Goal: Communication & Community: Answer question/provide support

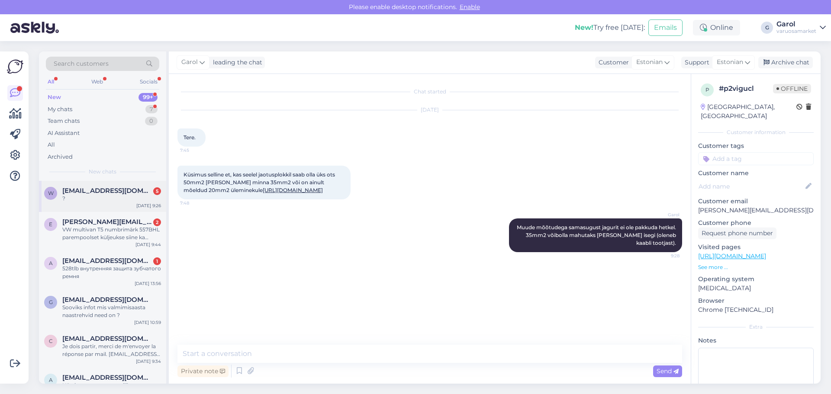
click at [102, 194] on span "[EMAIL_ADDRESS][DOMAIN_NAME]" at bounding box center [107, 191] width 90 height 8
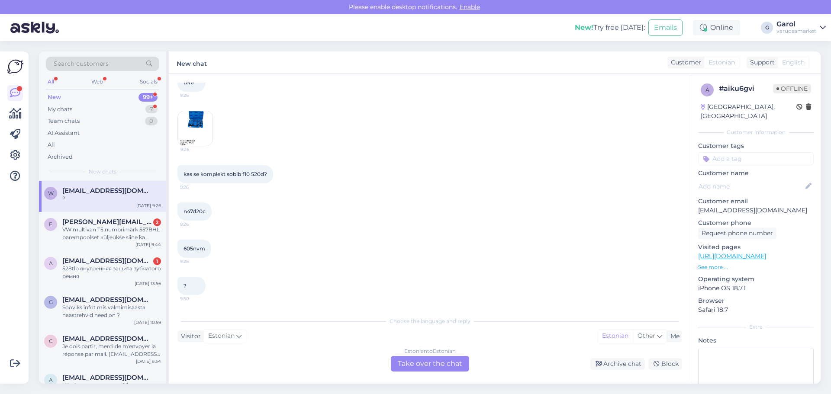
click at [199, 132] on img at bounding box center [195, 128] width 35 height 35
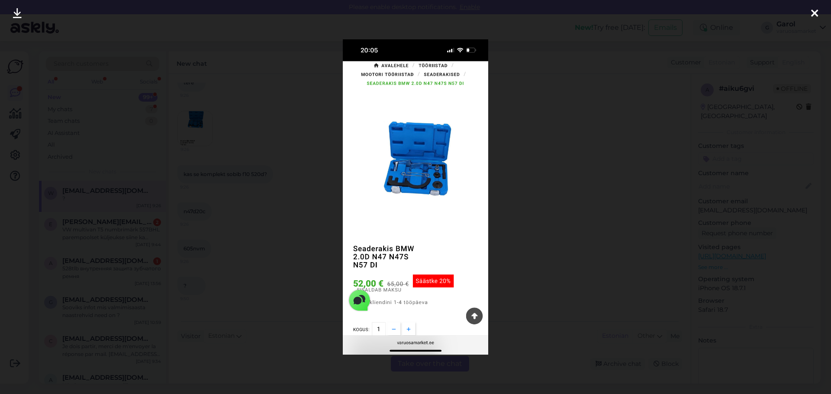
click at [245, 225] on div at bounding box center [415, 197] width 831 height 394
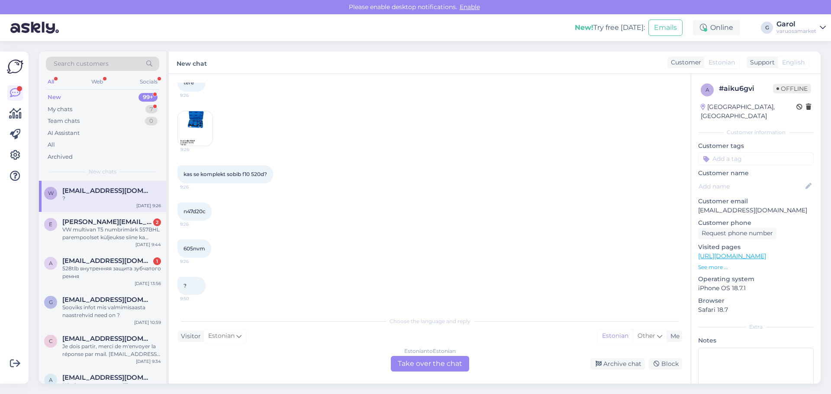
click at [428, 361] on div "Estonian to Estonian Take over the chat" at bounding box center [430, 364] width 78 height 16
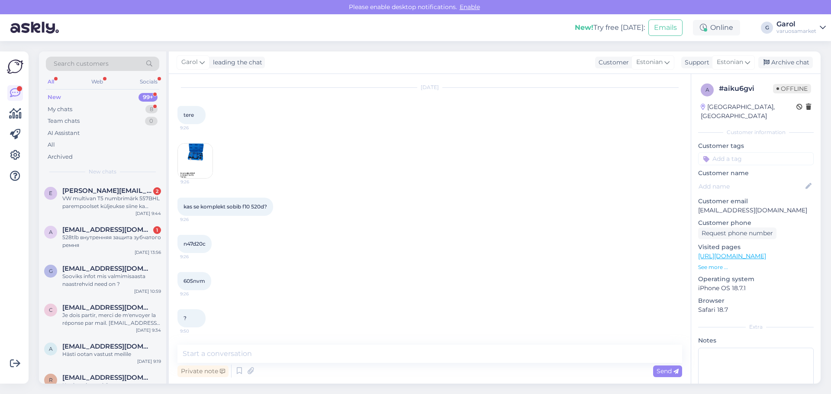
click at [195, 164] on img at bounding box center [195, 161] width 35 height 35
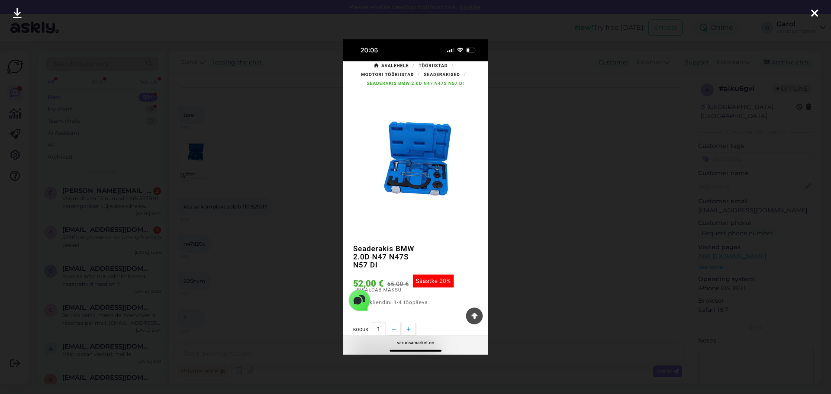
click at [522, 168] on div at bounding box center [415, 197] width 831 height 394
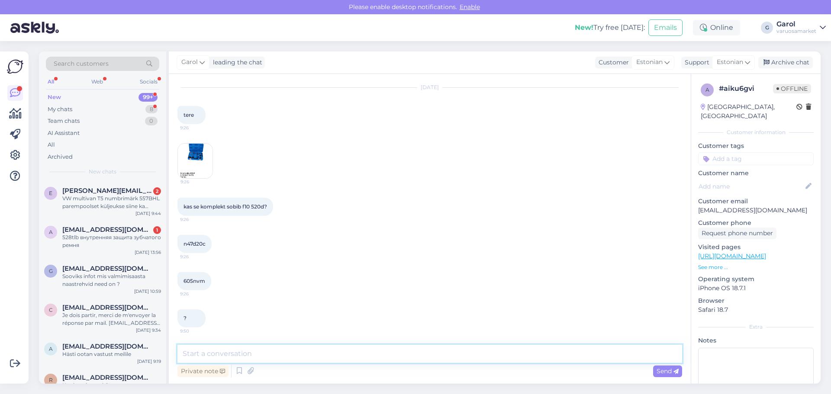
click at [282, 358] on textarea at bounding box center [429, 354] width 505 height 18
type textarea "Tere, sobib ikka."
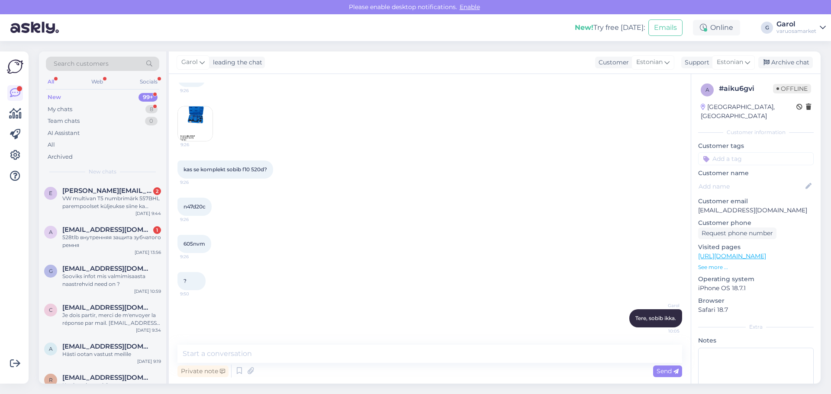
click at [197, 135] on img at bounding box center [195, 123] width 35 height 35
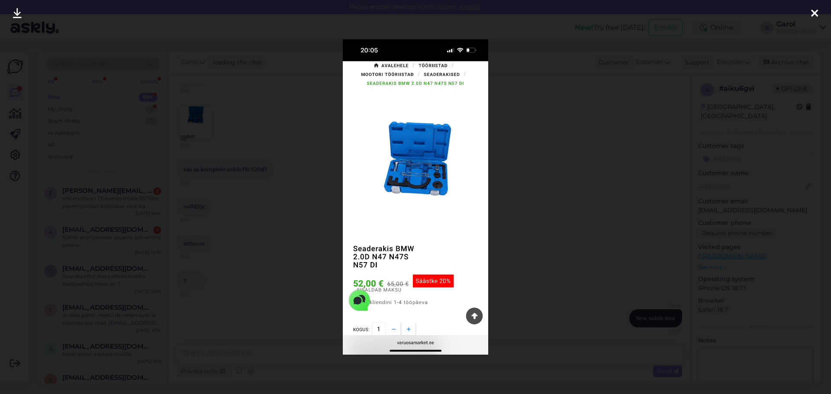
click at [266, 218] on div at bounding box center [415, 197] width 831 height 394
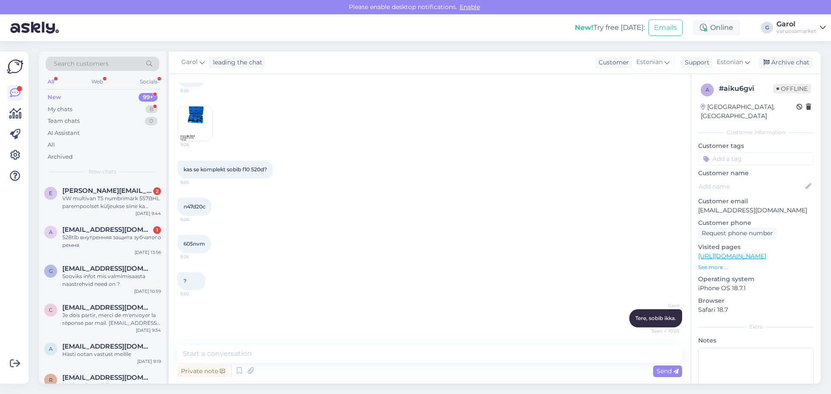
scroll to position [105, 0]
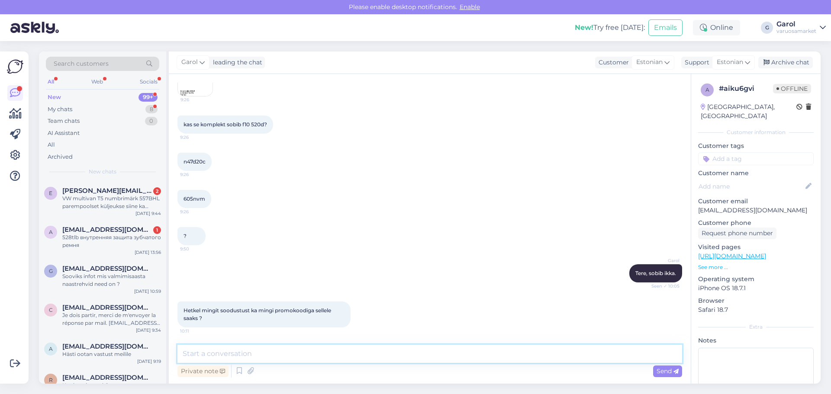
click at [251, 350] on textarea at bounding box center [429, 354] width 505 height 18
type textarea "Epoes on [PERSON_NAME] hea hinnaga välja toodud. Meil on epoes juba head soodus…"
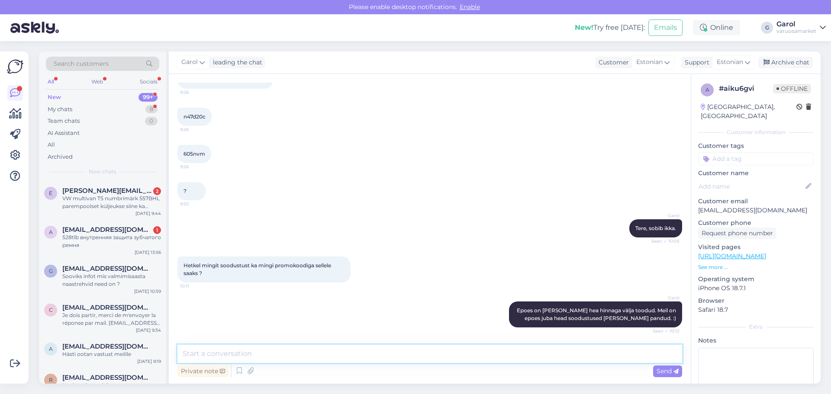
scroll to position [224, 0]
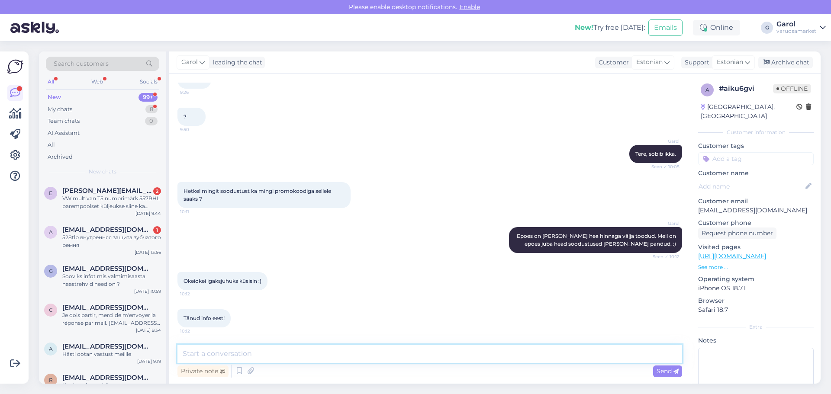
click at [364, 351] on textarea at bounding box center [429, 354] width 505 height 18
type textarea "Aga palun! :)"
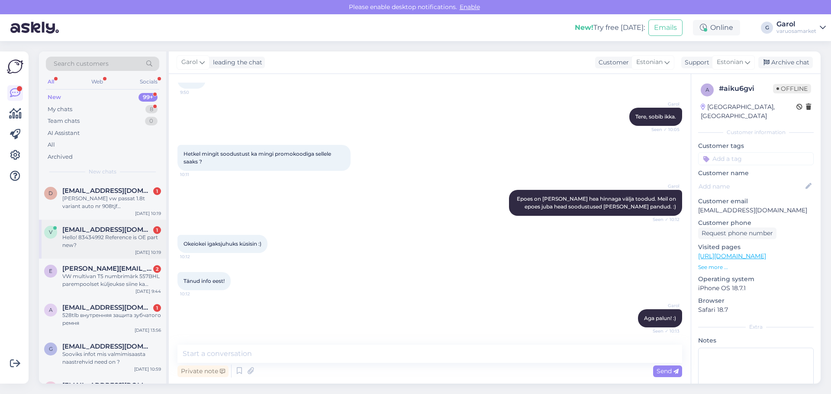
click at [106, 238] on div "Hello! 83434992 Reference is OE part new?" at bounding box center [111, 242] width 99 height 16
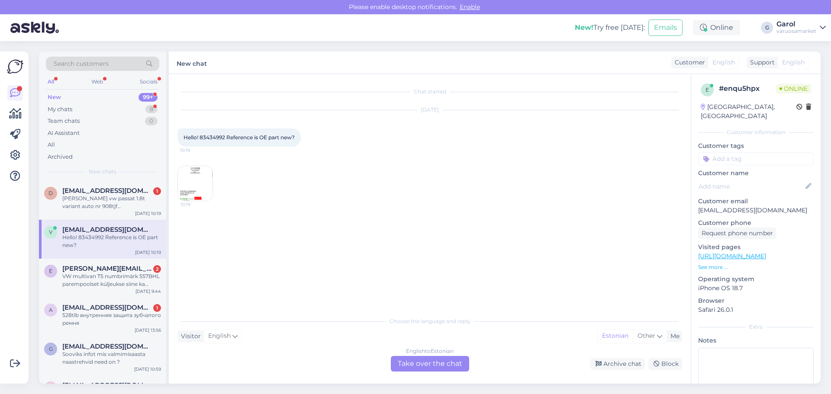
click at [186, 182] on img at bounding box center [195, 183] width 35 height 35
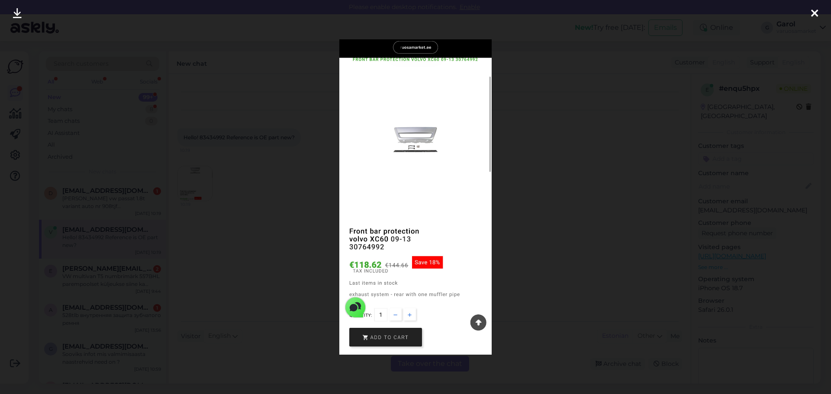
click at [270, 208] on div at bounding box center [415, 197] width 831 height 394
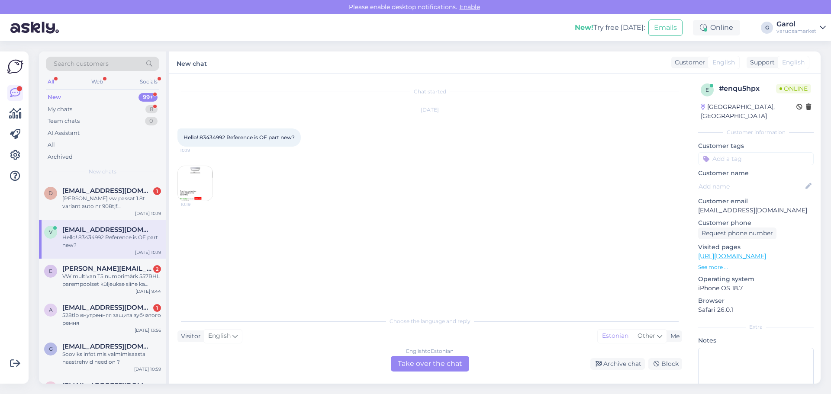
click at [218, 136] on span "Hello! 83434992 Reference is OE part new?" at bounding box center [238, 137] width 111 height 6
copy span "83434992"
click at [435, 365] on div "English to Estonian Take over the chat" at bounding box center [430, 364] width 78 height 16
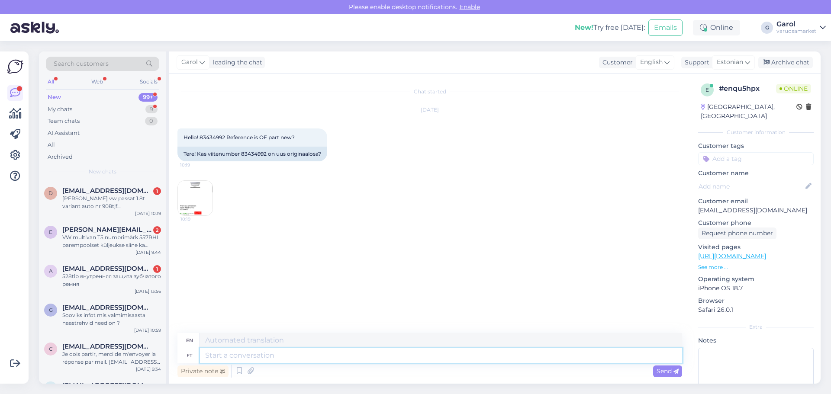
click at [380, 357] on textarea at bounding box center [441, 355] width 482 height 15
type textarea "Hello"
click at [282, 354] on textarea at bounding box center [441, 355] width 482 height 15
type textarea "Tere, m"
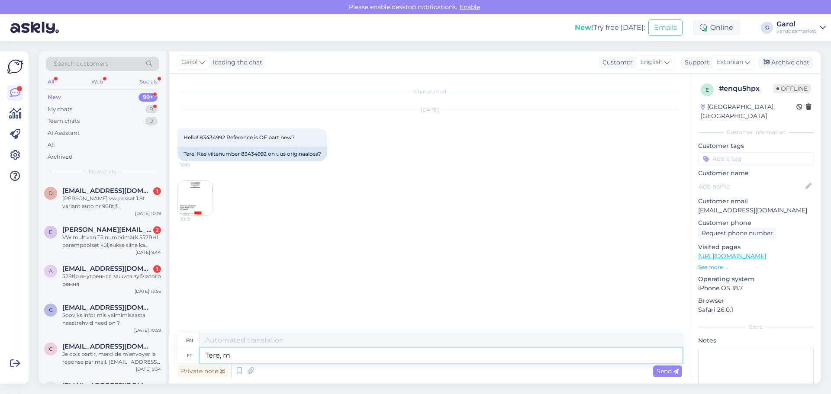
type textarea "Hello,"
type textarea "Tere, me"
type textarea "Hello, we"
type textarea "Tere, me müüme ai"
type textarea "Hello, we are selling"
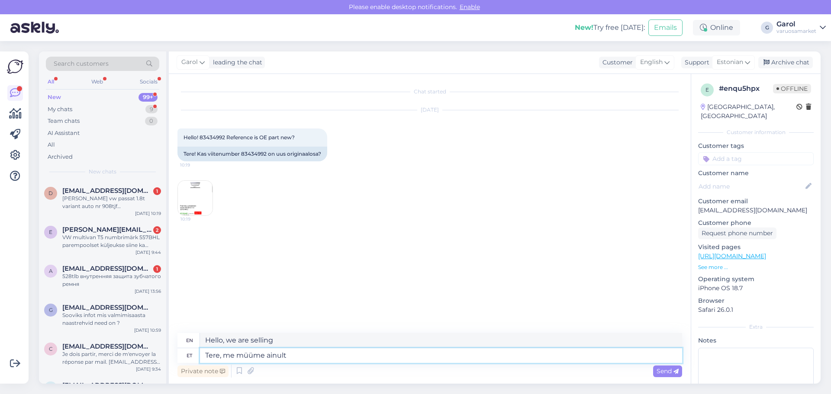
type textarea "Tere, me müüme ainult u"
type textarea "Hello, we only sell"
type textarea "Tere, me müüme ainult uusi v"
type textarea "Hello, we only sell new ones."
type textarea "Tere, me müüme ainult uusi varuosi."
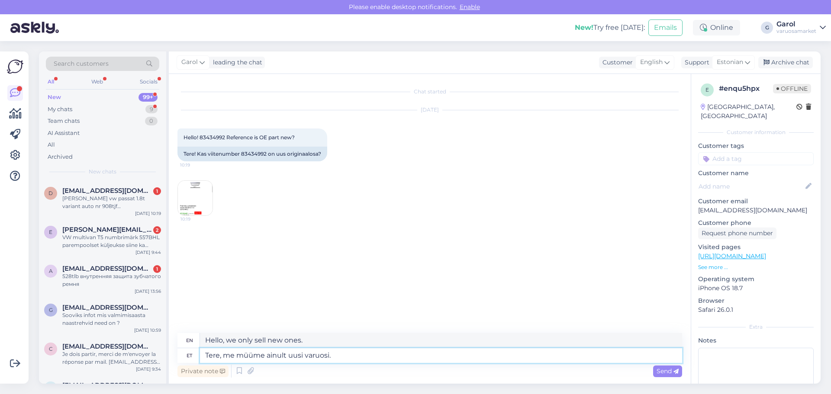
type textarea "Hello, we only sell new spare parts."
type textarea "Tere, me müüme ainult uusi varuosi. It's n"
type textarea "Hello, we only sell new spare parts. It's"
type textarea "Tere, me müüme ainult uusi varuosi. It's new an"
type textarea "Hello, we only sell new spare parts. It's new"
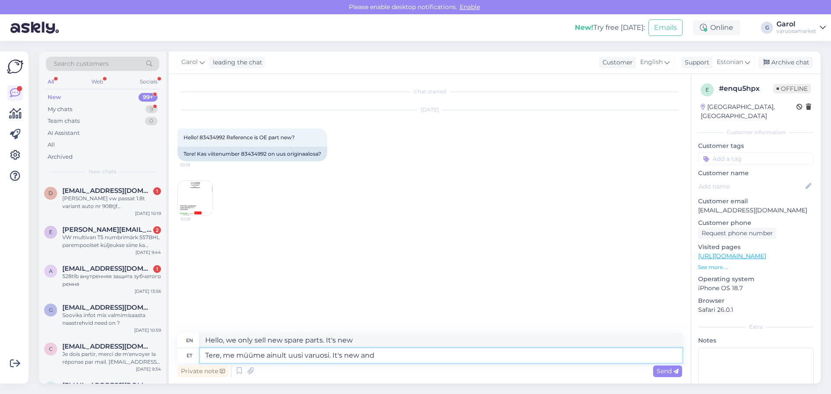
type textarea "Tere, me müüme ainult uusi varuosi. It's new and w"
type textarea "Hello, we only sell new spare parts. It's new and"
type textarea "Tere, me müüme ainult uusi varuosi. It's new and we have"
type textarea "Hello, we only sell new spare parts. It's new and we"
type textarea "Tere, me müüme ainult uusi varuosi. It's new and we have"
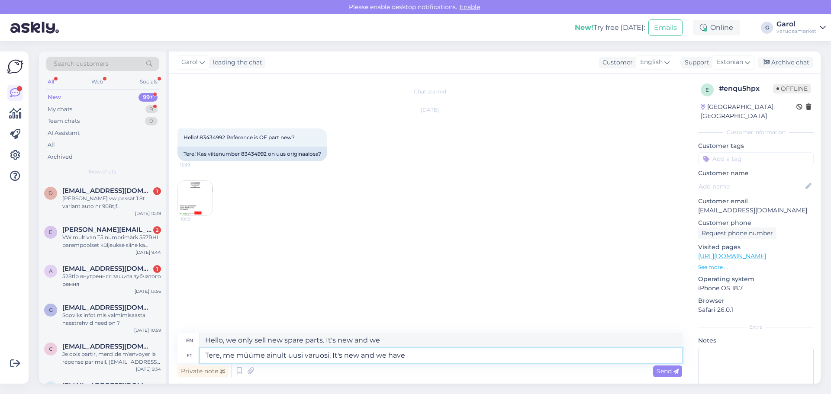
type textarea "Hello, we only sell new spare parts. It's new and we have"
type textarea "Tere, me müüme ainult uusi varuosi. It's new and we have 1 in"
type textarea "Hello, we only sell new spare parts. It's new and we have 1"
type textarea "Tere, me müüme ainult uusi varuosi. It's new and we have 1 in sto"
type textarea "Hello, we only sell new spare parts. It's new and we have 1 in"
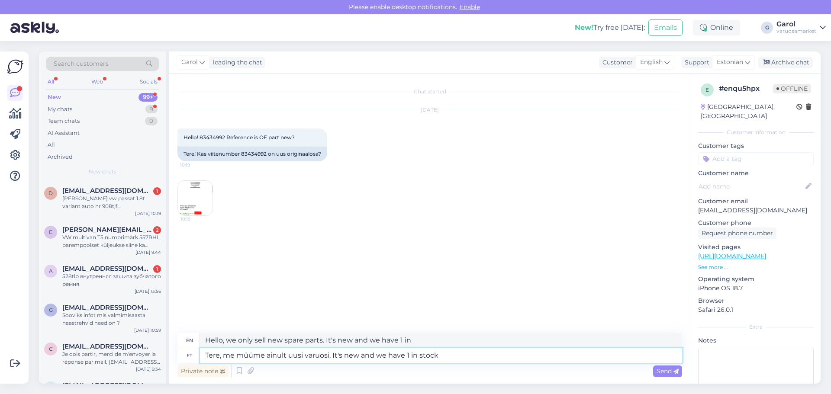
type textarea "Tere, me müüme ainult uusi varuosi. It's new and we have 1 in stock"
type textarea "Hello, we only sell new spare parts. It's new and we have 1 in stock"
type textarea "Tere, me müüme ainult uusi varuosi. It's new and we have 1 in stock at o"
type textarea "Hello, we only sell new spare parts. It's new and we have 1 in stock at"
type textarea "Tere, me müüme ainult uusi varuosi. It's new and we have 1 in stock at our w"
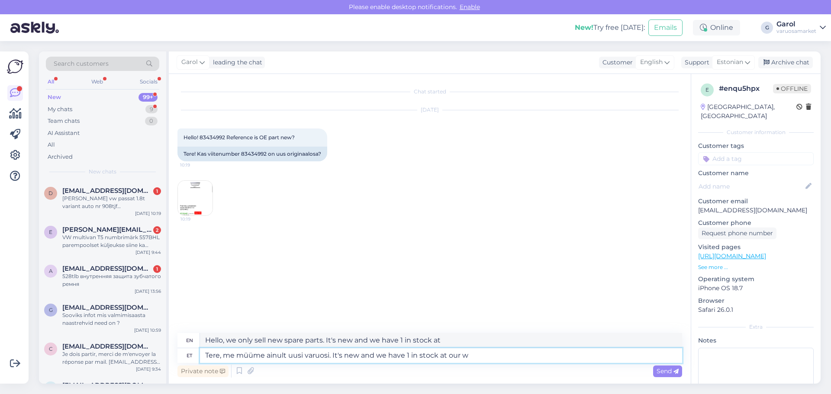
type textarea "Hello, we only sell new spare parts. It's new and we have 1 in stock at our"
type textarea "Tere, me müüme ainult uusi varuosi. It's new and we have 1 in stock at our ware…"
type textarea "Hello, we only sell new spare parts. It's new and we have 1 in stock at our war…"
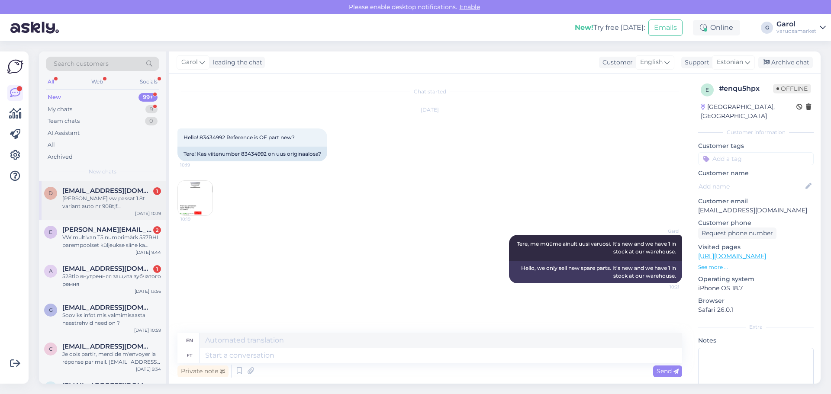
click at [105, 196] on div "[PERSON_NAME] vw passat 1.8t variant auto nr 908tjf [PERSON_NAME] ukse ülemist …" at bounding box center [111, 203] width 99 height 16
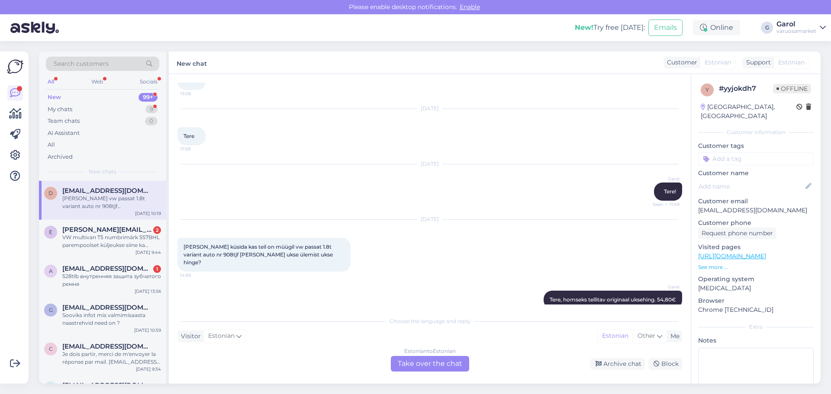
scroll to position [1327, 0]
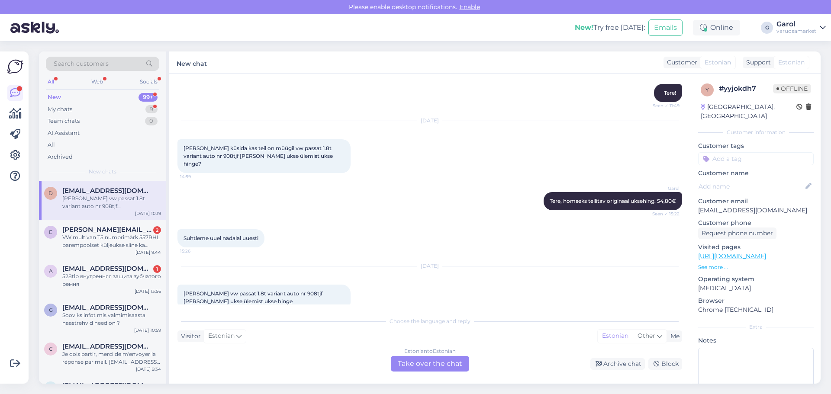
click at [414, 361] on div "Estonian to Estonian Take over the chat" at bounding box center [430, 364] width 78 height 16
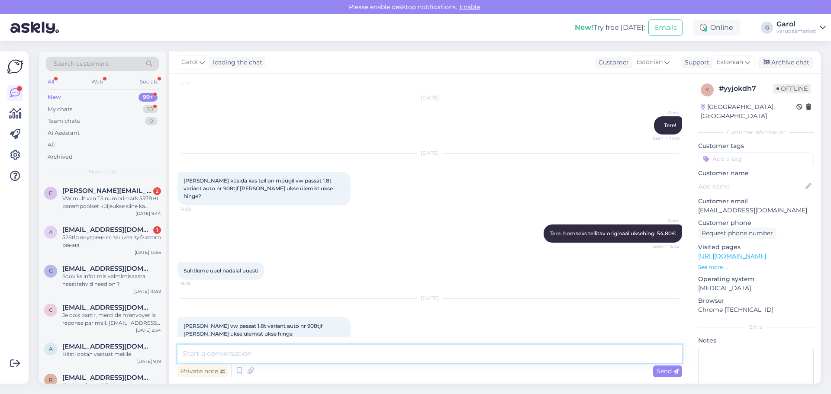
click at [337, 354] on textarea at bounding box center [429, 354] width 505 height 18
type textarea "Tere, homseks Tartu kauplusesse tellitav. 54"
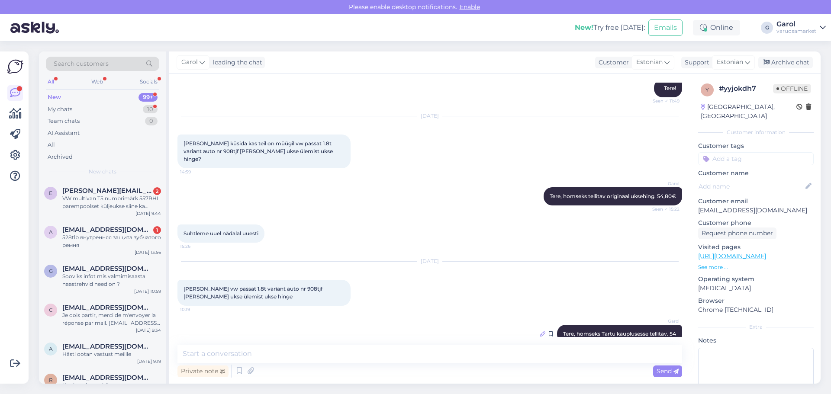
click at [540, 332] on icon at bounding box center [542, 334] width 5 height 5
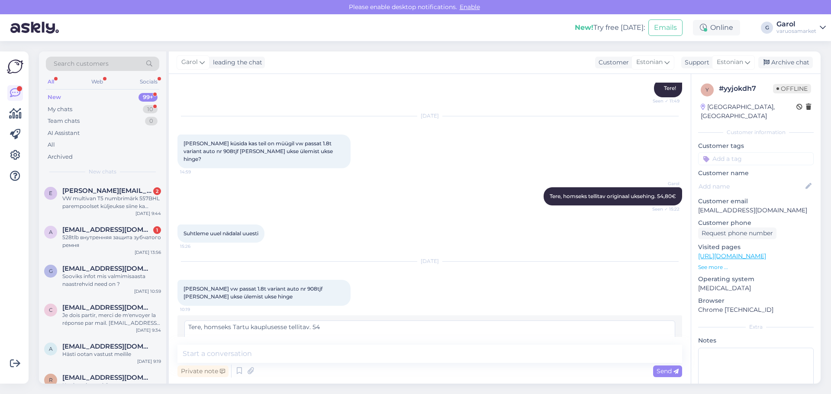
click at [372, 321] on textarea "Tere, homseks Tartu kauplusesse tellitav. 54" at bounding box center [429, 332] width 491 height 23
type textarea "Tere, homseks Tartu kauplusesse tellitav. 54.80€. Originaal toode."
click at [651, 348] on span "Edit" at bounding box center [661, 352] width 22 height 8
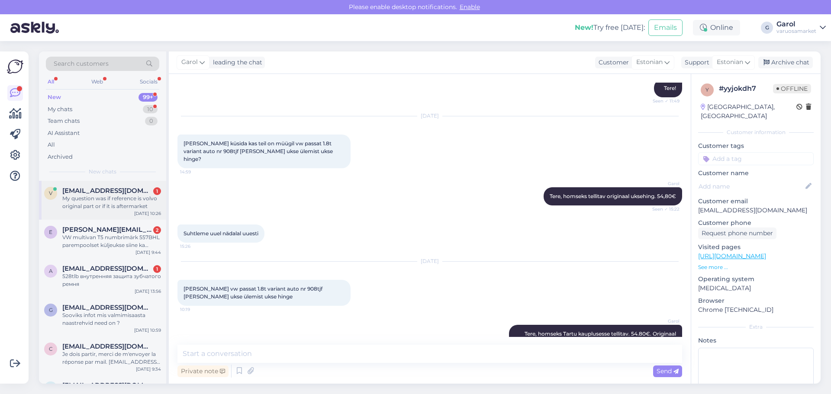
click at [105, 197] on div "My question was if reference is volvo original part or if it is aftermarket" at bounding box center [111, 203] width 99 height 16
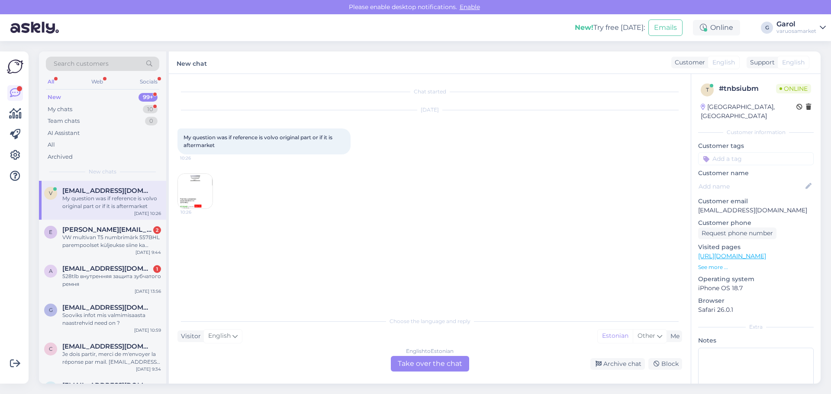
click at [418, 362] on div "English to Estonian Take over the chat" at bounding box center [430, 364] width 78 height 16
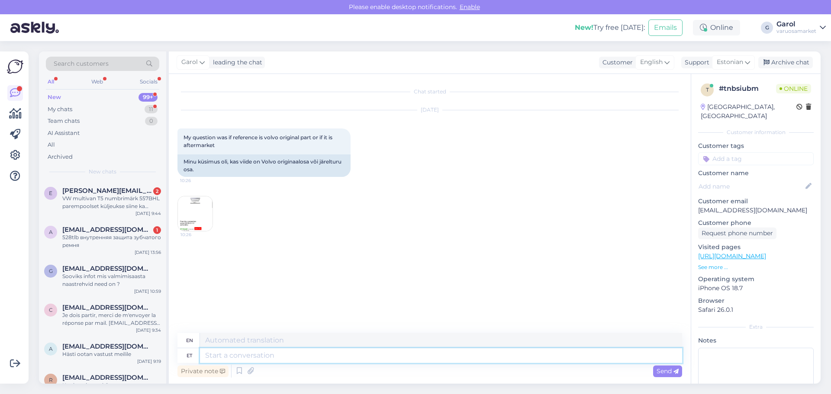
click at [280, 357] on textarea at bounding box center [441, 355] width 482 height 15
click at [740, 64] on span "Estonian" at bounding box center [730, 63] width 26 height 10
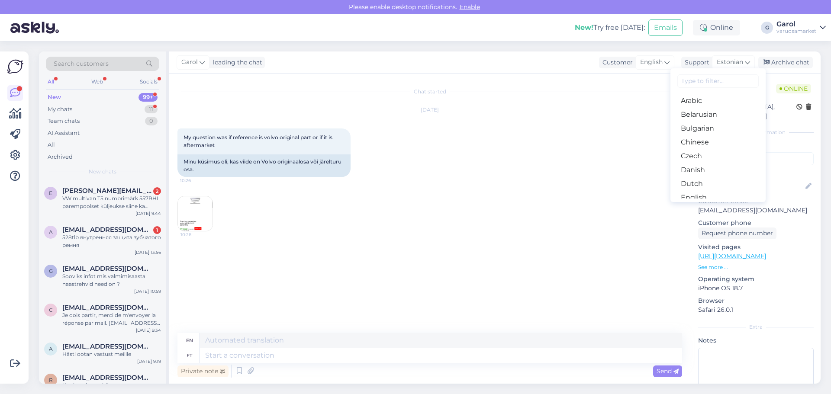
click at [699, 83] on input at bounding box center [717, 80] width 81 height 13
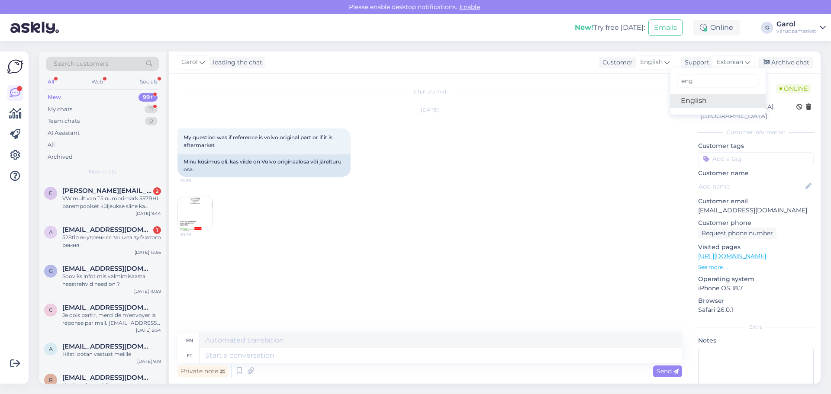
type input "eng"
click at [701, 102] on link "English" at bounding box center [717, 101] width 95 height 14
click at [470, 359] on textarea at bounding box center [429, 354] width 505 height 18
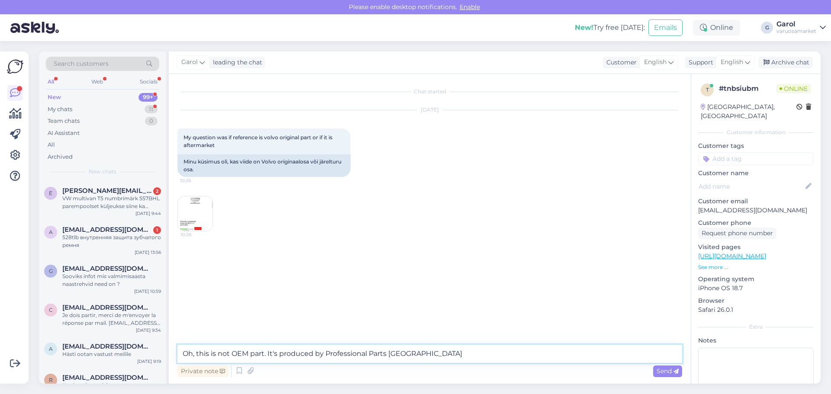
type textarea "Oh, this is not OEM part. It's produced by Professional Parts [GEOGRAPHIC_DATA]."
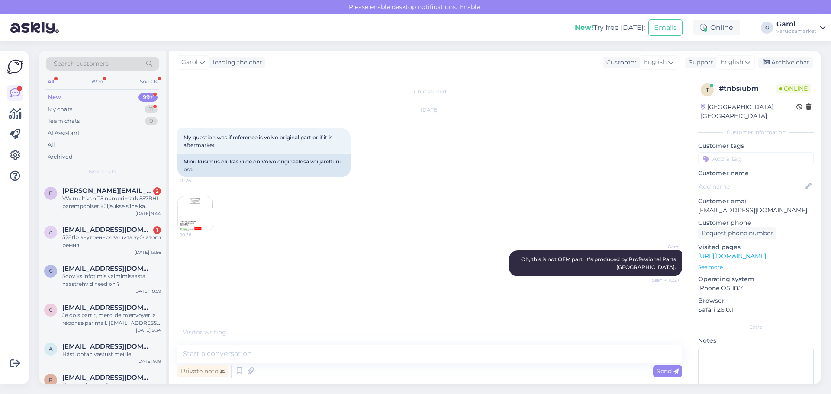
click at [191, 207] on img at bounding box center [195, 213] width 35 height 35
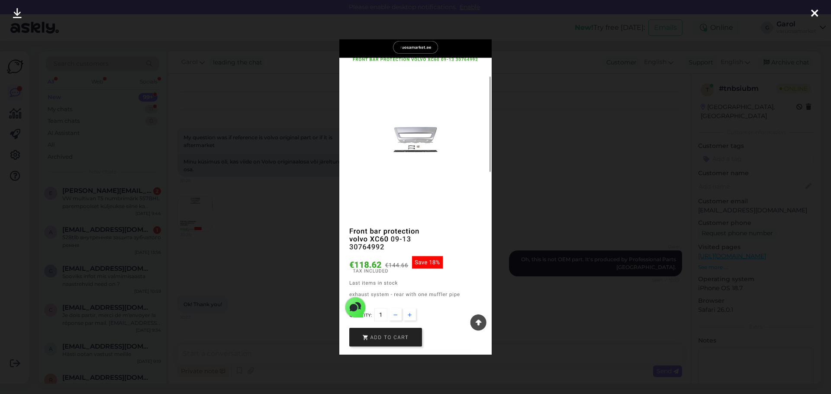
click at [697, 106] on div at bounding box center [415, 197] width 831 height 394
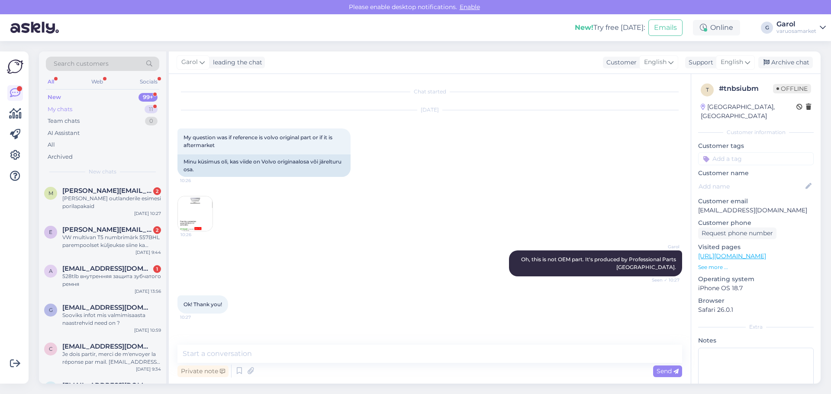
click at [142, 110] on div "My chats 11" at bounding box center [102, 109] width 113 height 12
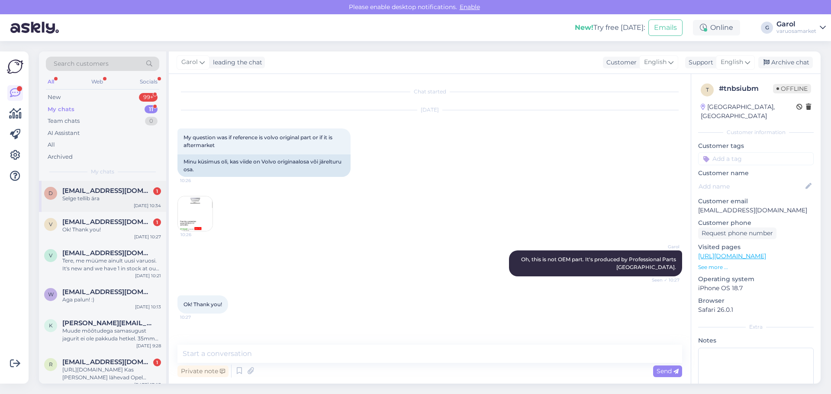
click at [104, 200] on div "Selge tellib ära" at bounding box center [111, 199] width 99 height 8
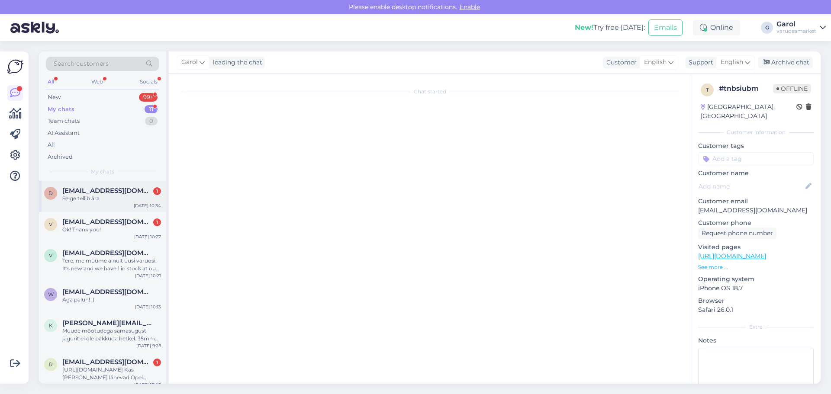
scroll to position [1377, 0]
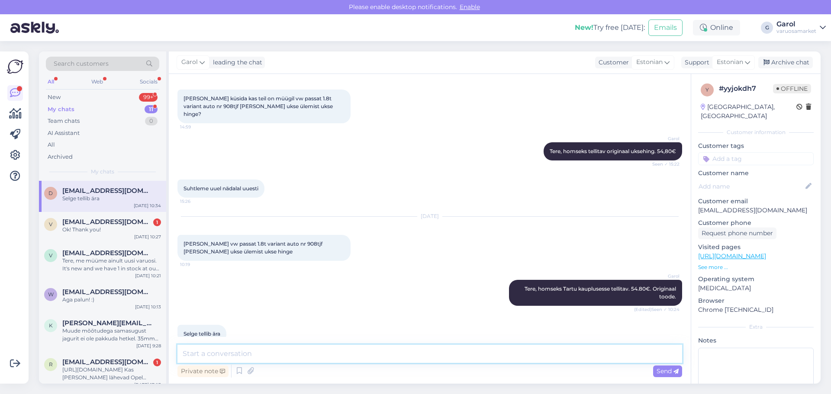
click at [264, 351] on textarea at bounding box center [429, 354] width 505 height 18
type textarea "Lähete kauplusesse järgi? Kliendi nimi teil ka olemas?"
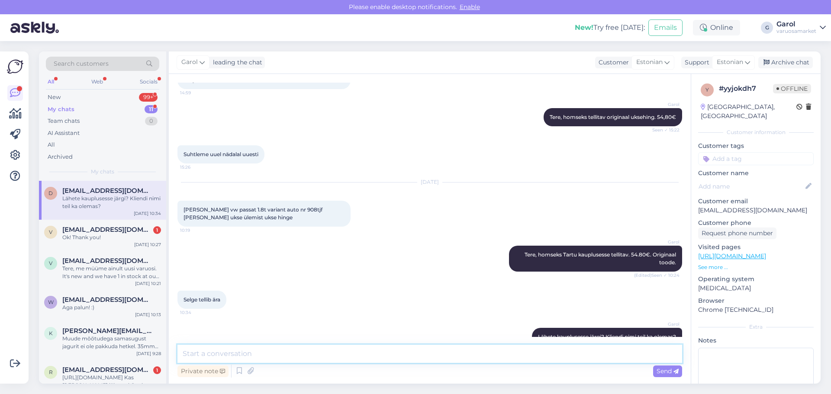
scroll to position [1414, 0]
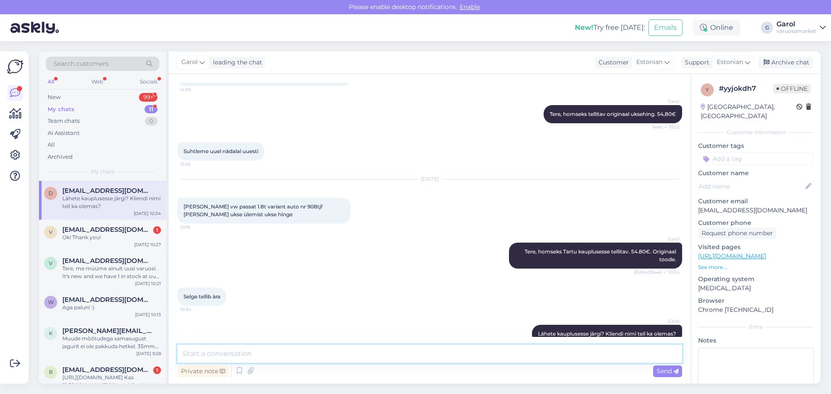
click at [561, 358] on textarea at bounding box center [429, 354] width 505 height 18
type textarea "[PERSON_NAME] juba ajaloost [PERSON_NAME]"
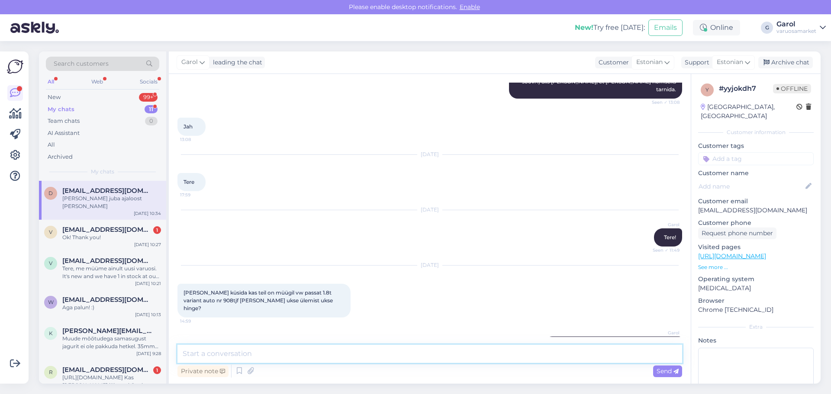
scroll to position [1452, 0]
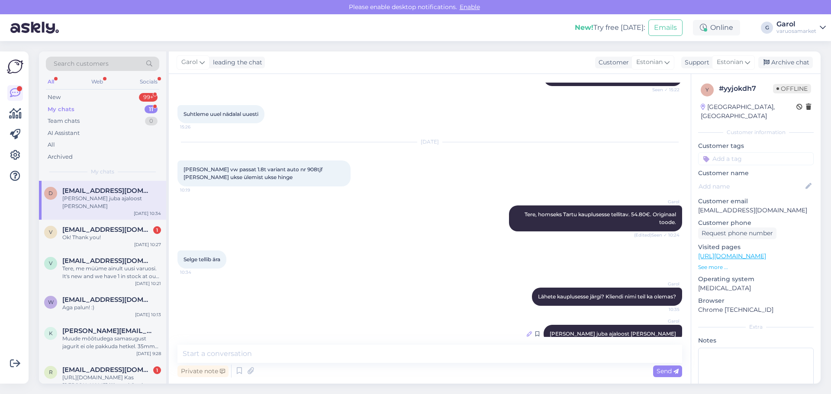
click at [532, 332] on icon at bounding box center [529, 334] width 5 height 5
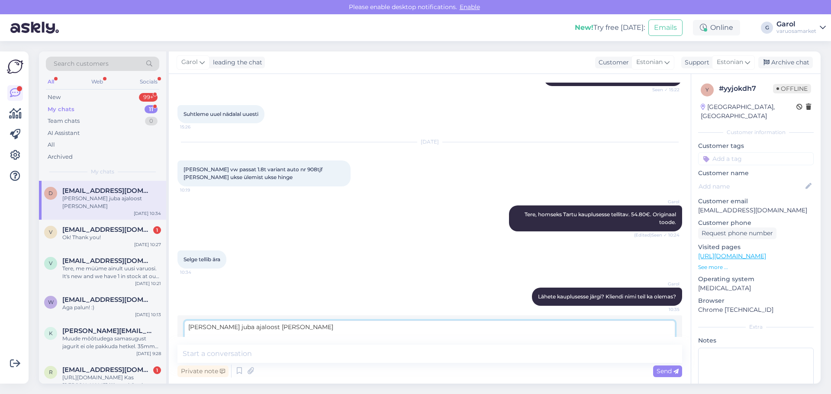
click at [271, 321] on textarea "[PERSON_NAME] juba ajaloost [PERSON_NAME]" at bounding box center [429, 332] width 491 height 23
type textarea "[PERSON_NAME] juba ajaloost kätte, Aim ar Maasing"
click at [655, 347] on div "Edit" at bounding box center [661, 353] width 29 height 12
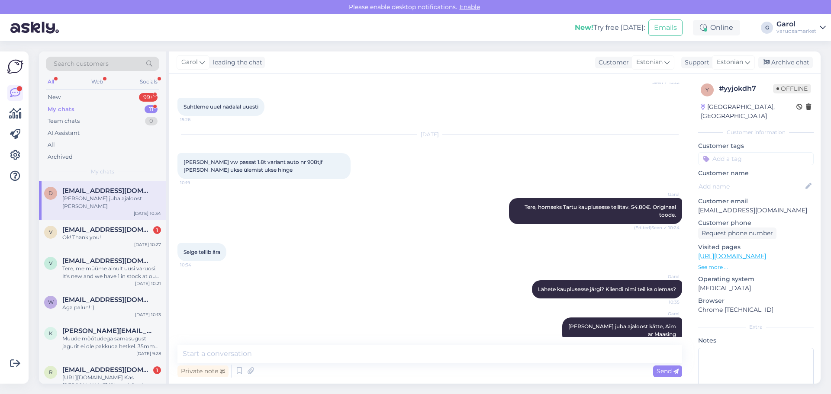
scroll to position [1459, 0]
click at [550, 328] on icon at bounding box center [547, 330] width 5 height 5
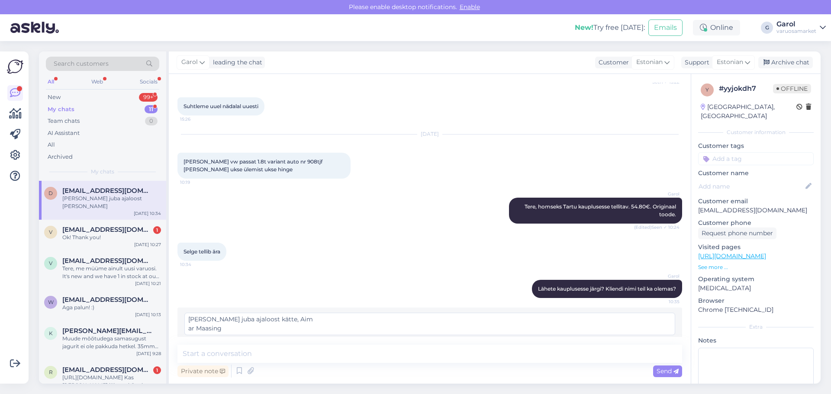
click at [279, 313] on textarea "[PERSON_NAME] juba ajaloost kätte, Aim ar Maasing" at bounding box center [429, 324] width 491 height 23
type textarea "[PERSON_NAME] juba ajaloost [PERSON_NAME]"
click at [657, 341] on span "Edit" at bounding box center [661, 345] width 22 height 8
